Goal: Communication & Community: Share content

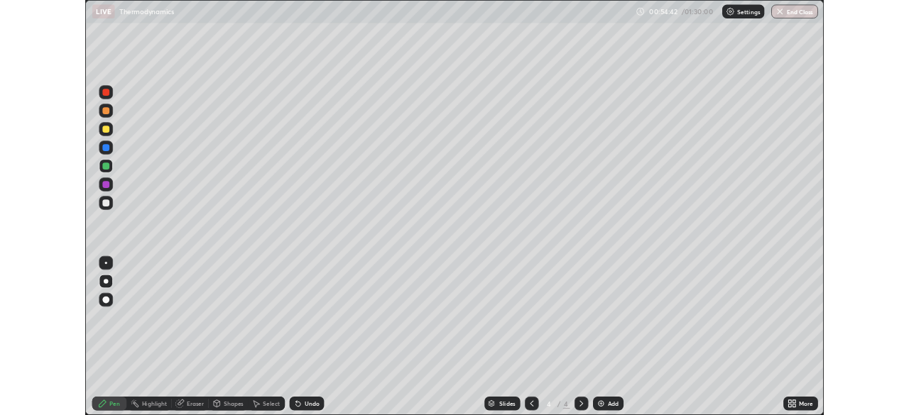
scroll to position [511, 909]
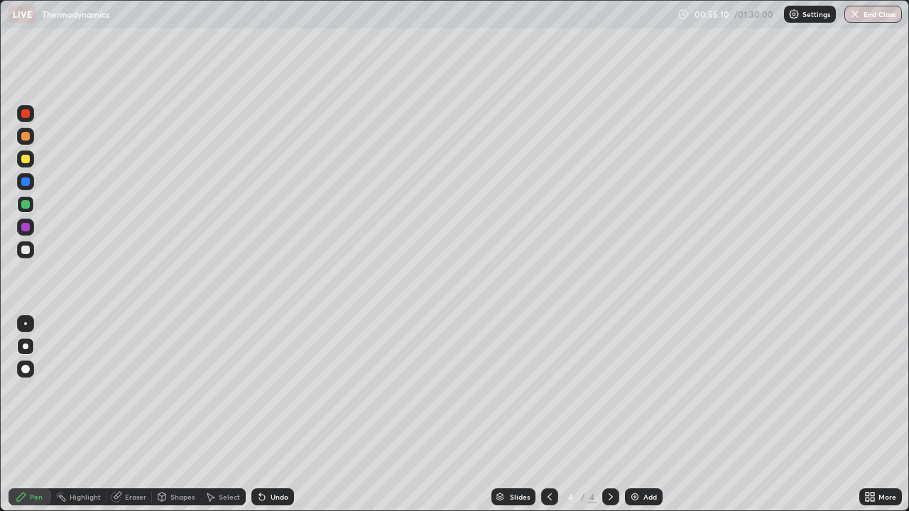
click at [31, 251] on div at bounding box center [25, 249] width 17 height 17
click at [268, 500] on div "Undo" at bounding box center [272, 496] width 43 height 17
click at [273, 500] on div "Undo" at bounding box center [279, 496] width 18 height 7
click at [275, 498] on div "Undo" at bounding box center [279, 496] width 18 height 7
click at [273, 496] on div "Undo" at bounding box center [279, 496] width 18 height 7
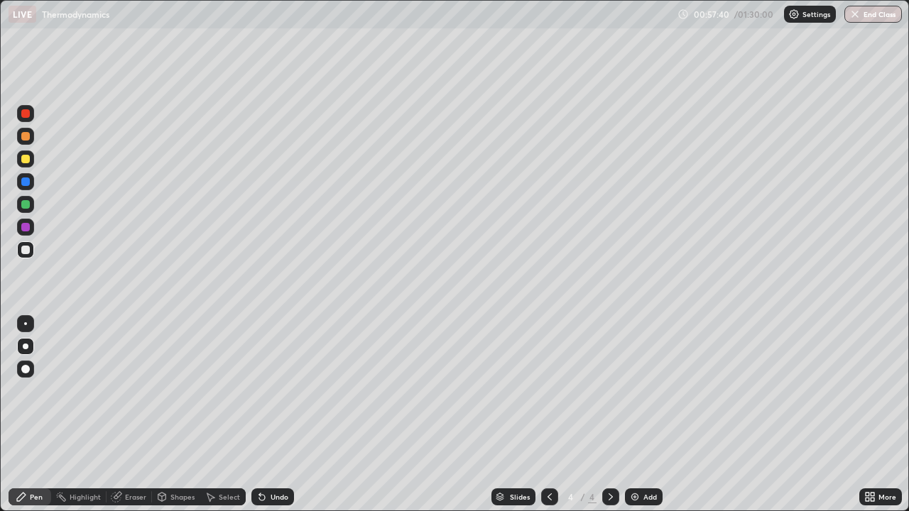
click at [28, 205] on div at bounding box center [25, 204] width 9 height 9
click at [31, 253] on div at bounding box center [25, 249] width 17 height 17
click at [640, 496] on div "Add" at bounding box center [644, 496] width 38 height 17
click at [29, 138] on div at bounding box center [25, 136] width 9 height 9
click at [29, 208] on div at bounding box center [25, 204] width 17 height 17
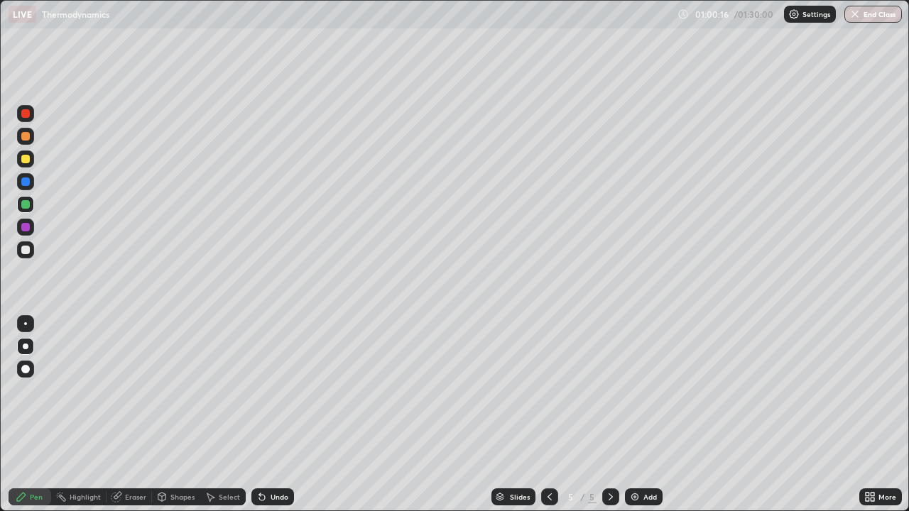
click at [549, 497] on icon at bounding box center [549, 496] width 11 height 11
click at [609, 497] on icon at bounding box center [610, 496] width 11 height 11
click at [634, 496] on img at bounding box center [634, 496] width 11 height 11
click at [28, 251] on div at bounding box center [25, 250] width 9 height 9
click at [275, 496] on div "Undo" at bounding box center [279, 496] width 18 height 7
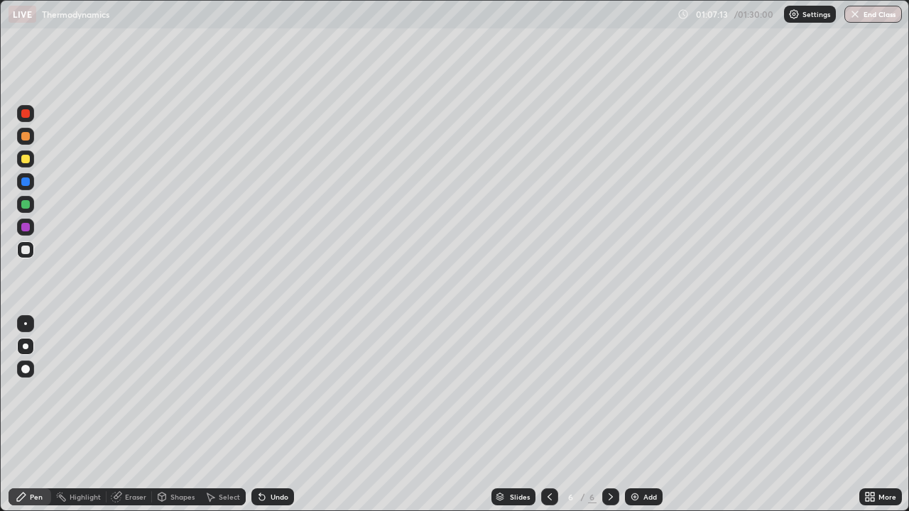
click at [276, 496] on div "Undo" at bounding box center [279, 496] width 18 height 7
click at [278, 498] on div "Undo" at bounding box center [279, 496] width 18 height 7
click at [274, 500] on div "Undo" at bounding box center [279, 496] width 18 height 7
click at [271, 500] on div "Undo" at bounding box center [279, 496] width 18 height 7
click at [270, 498] on div "Undo" at bounding box center [279, 496] width 18 height 7
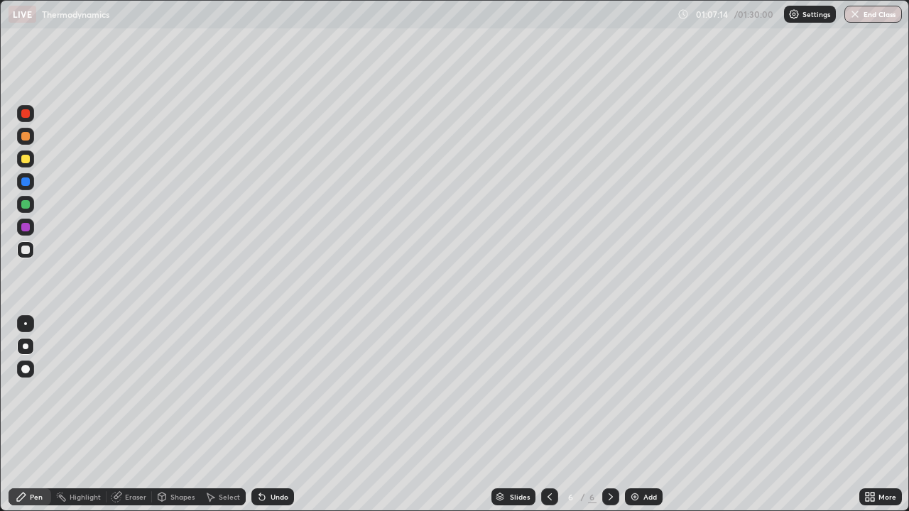
click at [271, 500] on div "Undo" at bounding box center [279, 496] width 18 height 7
click at [278, 497] on div "Undo" at bounding box center [279, 496] width 18 height 7
click at [276, 496] on div "Undo" at bounding box center [279, 496] width 18 height 7
click at [275, 498] on div "Undo" at bounding box center [279, 496] width 18 height 7
click at [276, 495] on div "Undo" at bounding box center [279, 496] width 18 height 7
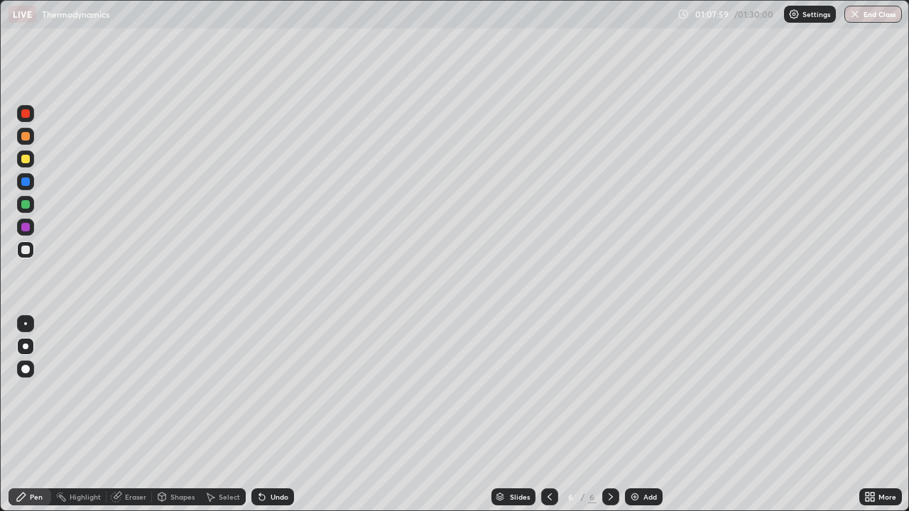
click at [275, 496] on div "Undo" at bounding box center [279, 496] width 18 height 7
click at [276, 496] on div "Undo" at bounding box center [279, 496] width 18 height 7
click at [274, 492] on div "Undo" at bounding box center [272, 496] width 43 height 17
click at [274, 491] on div "Undo" at bounding box center [272, 496] width 43 height 17
click at [272, 493] on div "Undo" at bounding box center [279, 496] width 18 height 7
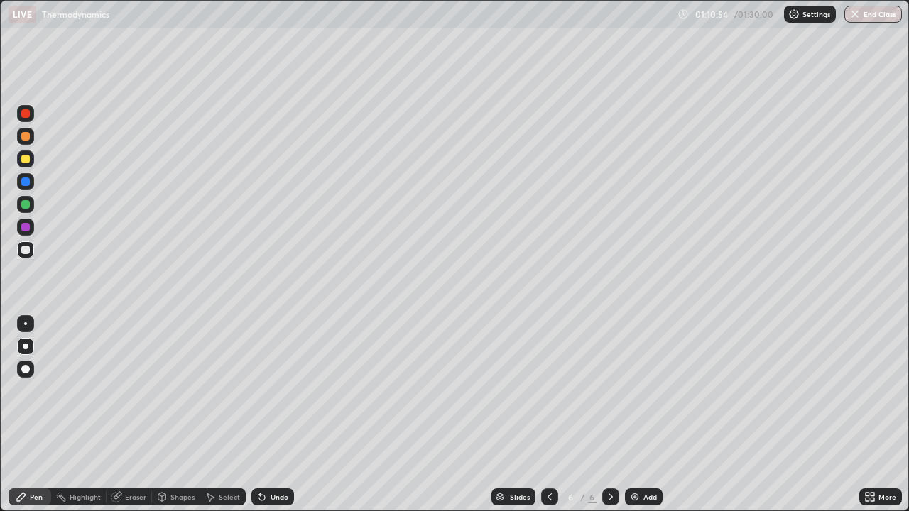
click at [637, 496] on img at bounding box center [634, 496] width 11 height 11
click at [26, 139] on div at bounding box center [25, 136] width 9 height 9
click at [26, 162] on div at bounding box center [25, 159] width 9 height 9
click at [275, 496] on div "Undo" at bounding box center [279, 496] width 18 height 7
click at [273, 497] on div "Undo" at bounding box center [279, 496] width 18 height 7
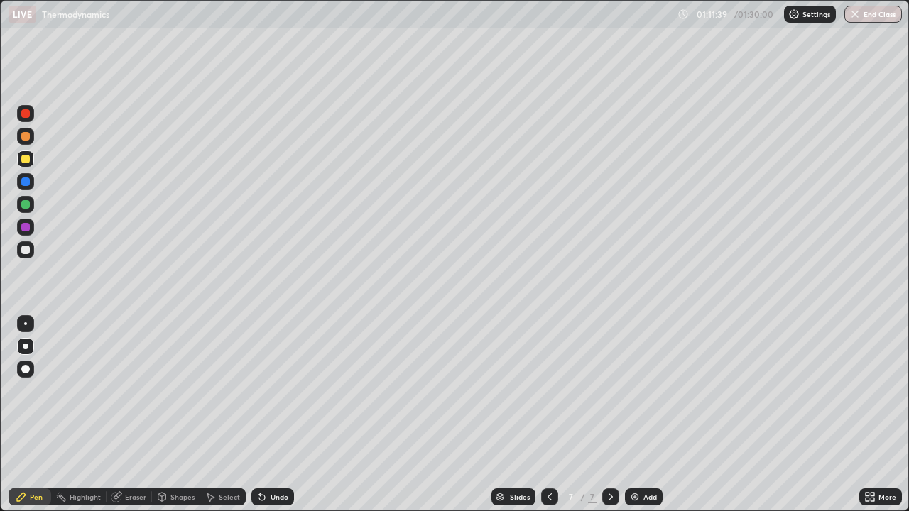
click at [275, 499] on div "Undo" at bounding box center [279, 496] width 18 height 7
click at [278, 497] on div "Undo" at bounding box center [279, 496] width 18 height 7
click at [278, 500] on div "Undo" at bounding box center [279, 496] width 18 height 7
click at [278, 497] on div "Undo" at bounding box center [279, 496] width 18 height 7
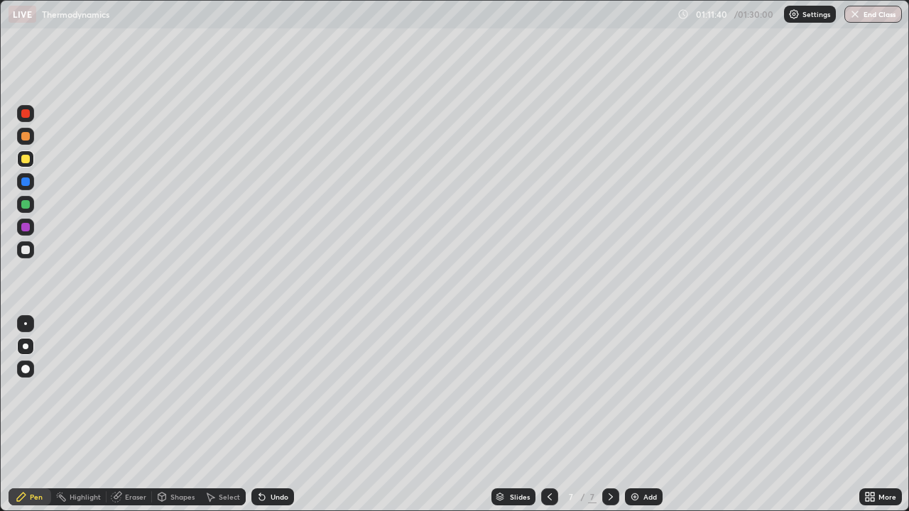
click at [278, 497] on div "Undo" at bounding box center [279, 496] width 18 height 7
click at [126, 503] on div "Eraser" at bounding box center [128, 496] width 45 height 17
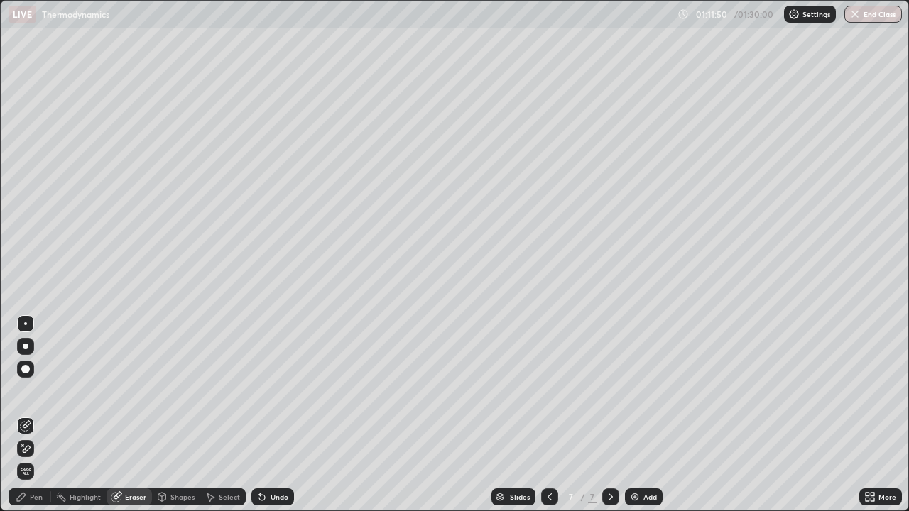
click at [37, 496] on div "Pen" at bounding box center [36, 496] width 13 height 7
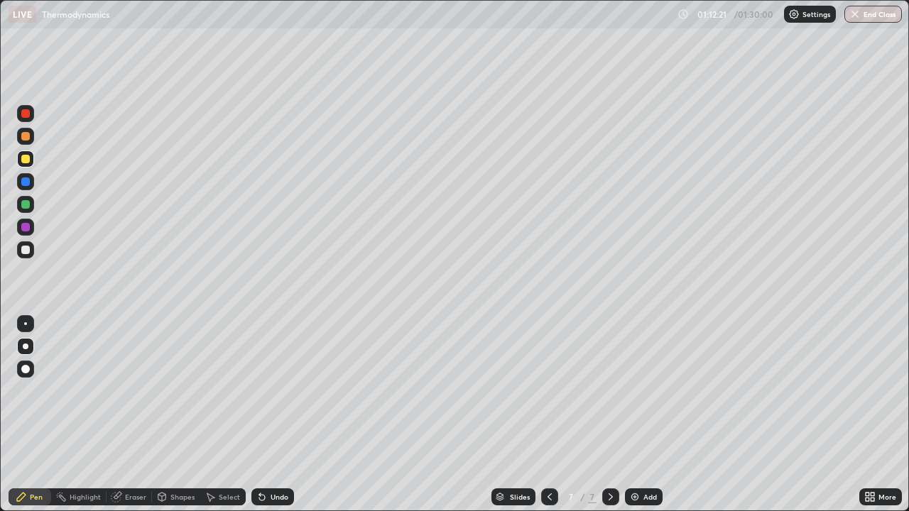
click at [270, 493] on div "Undo" at bounding box center [279, 496] width 18 height 7
click at [275, 497] on div "Undo" at bounding box center [279, 496] width 18 height 7
click at [31, 249] on div at bounding box center [25, 249] width 17 height 17
click at [640, 500] on div "Add" at bounding box center [644, 496] width 38 height 17
click at [869, 503] on div "More" at bounding box center [880, 496] width 43 height 17
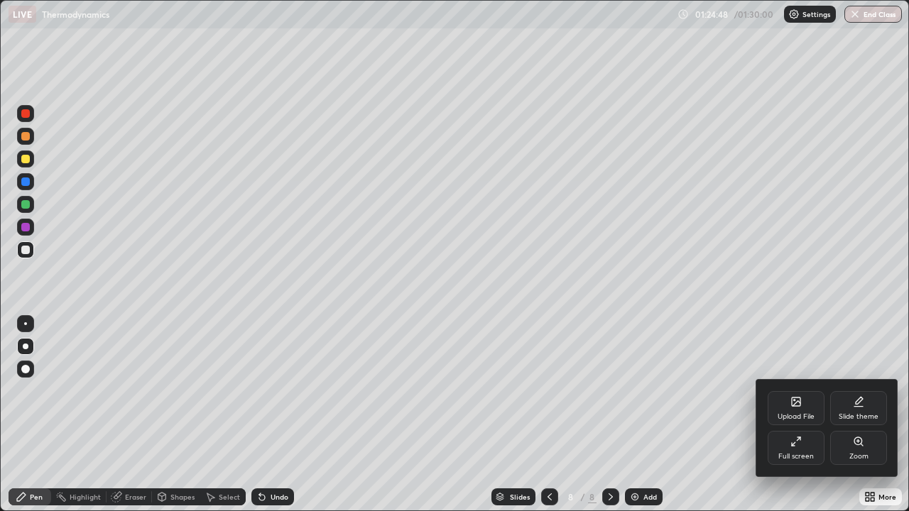
click at [804, 444] on div "Full screen" at bounding box center [795, 448] width 57 height 34
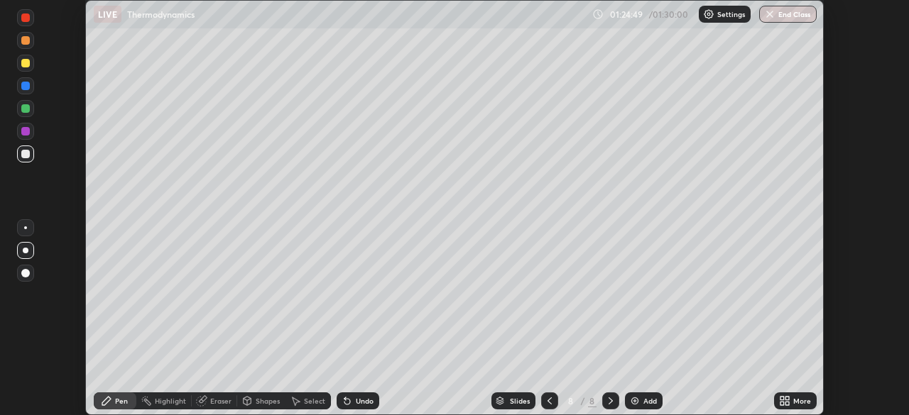
scroll to position [70576, 70082]
click at [794, 13] on button "End Class" at bounding box center [788, 14] width 58 height 17
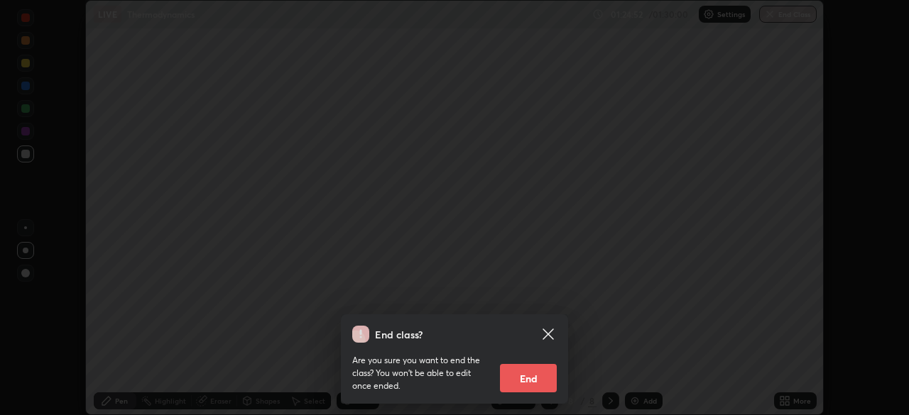
click at [539, 370] on button "End" at bounding box center [528, 378] width 57 height 28
